Goal: Information Seeking & Learning: Learn about a topic

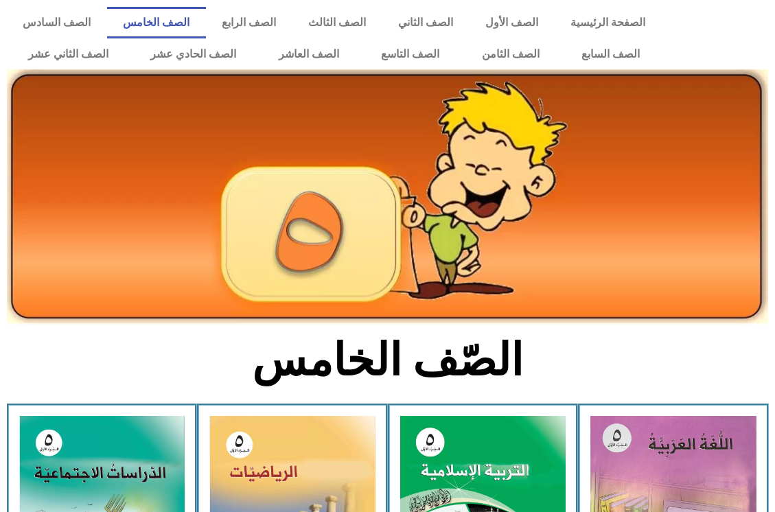
scroll to position [206, 0]
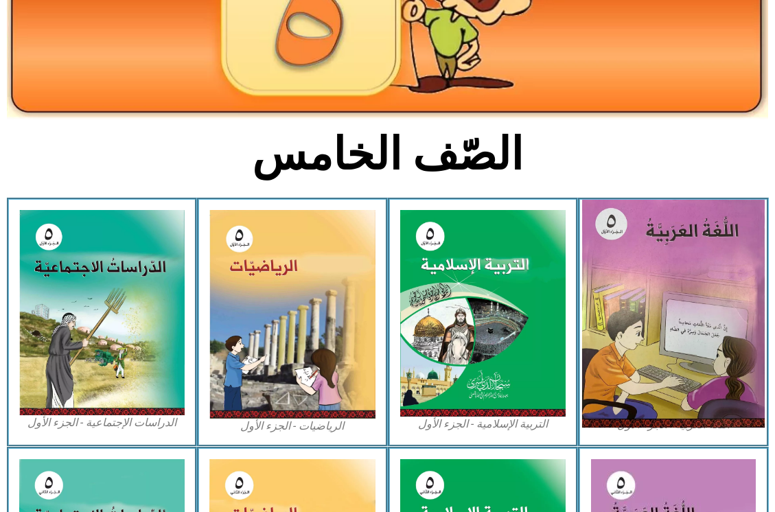
click at [757, 310] on img at bounding box center [673, 314] width 182 height 228
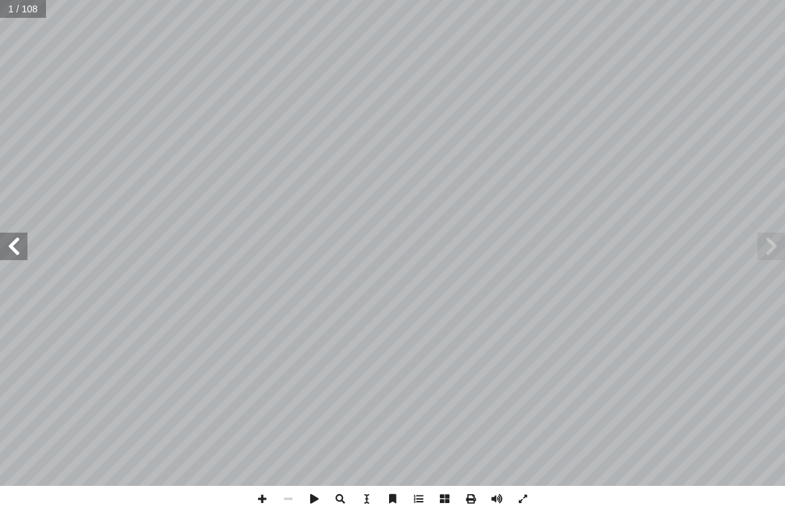
click at [20, 256] on span at bounding box center [13, 246] width 27 height 27
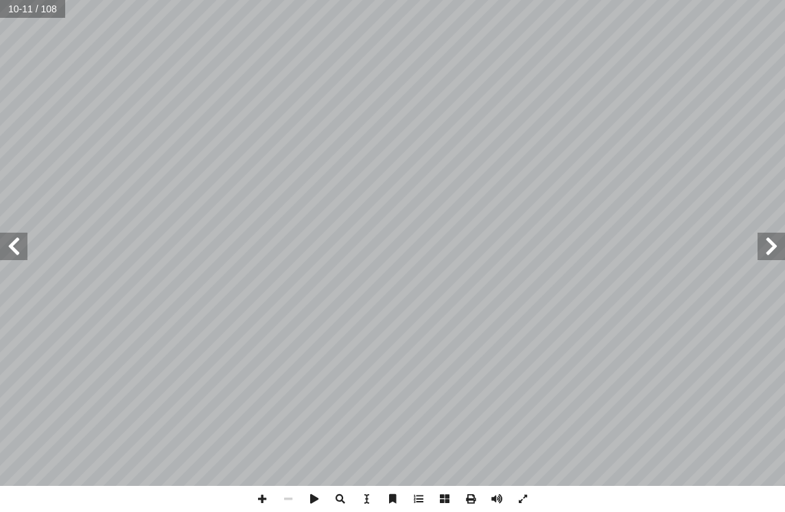
click at [20, 256] on span at bounding box center [13, 246] width 27 height 27
